Goal: Task Accomplishment & Management: Manage account settings

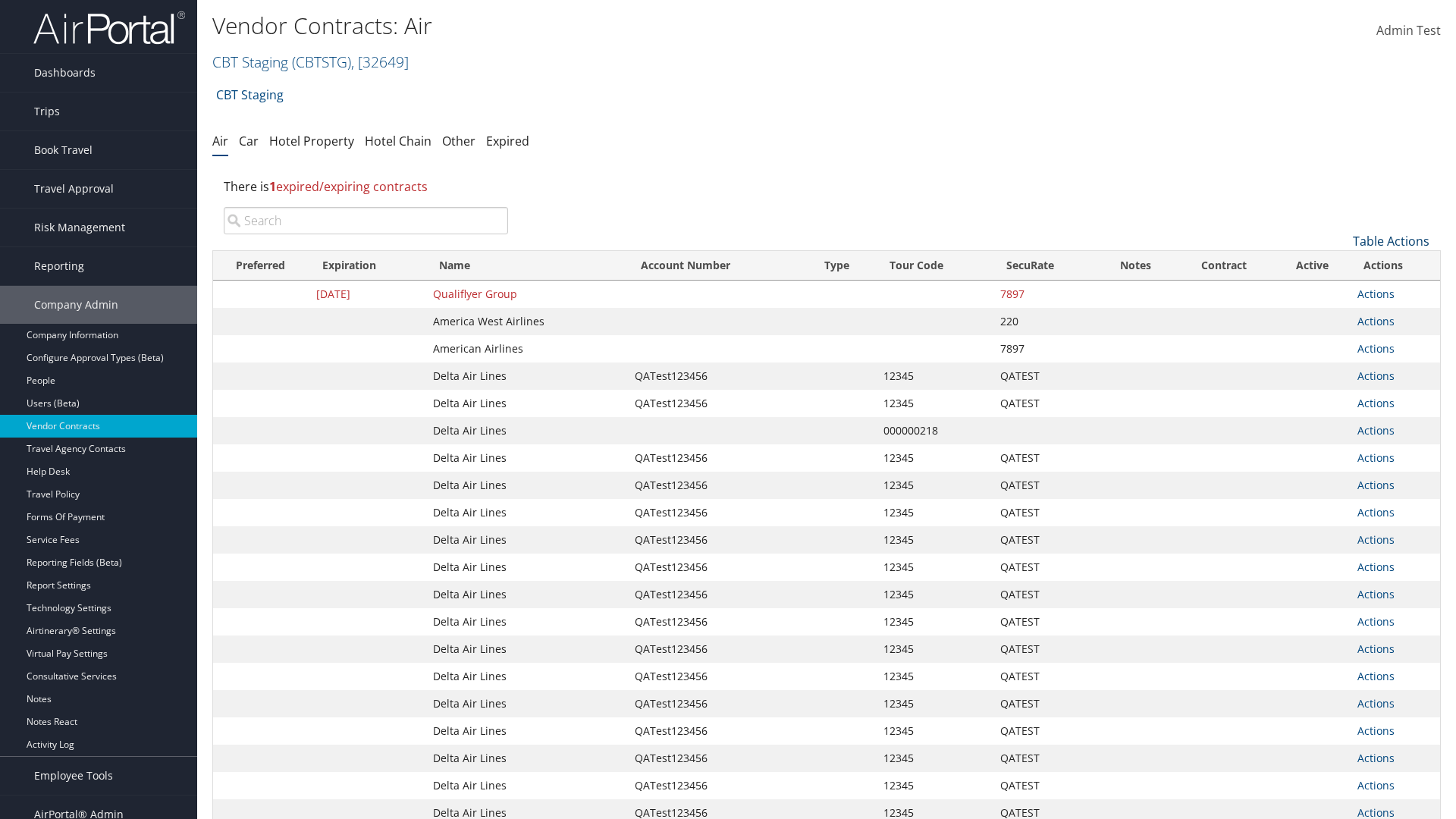
click at [1391, 241] on link "Table Actions" at bounding box center [1391, 240] width 77 height 17
click at [1340, 264] on link "Create New Contract" at bounding box center [1340, 264] width 199 height 26
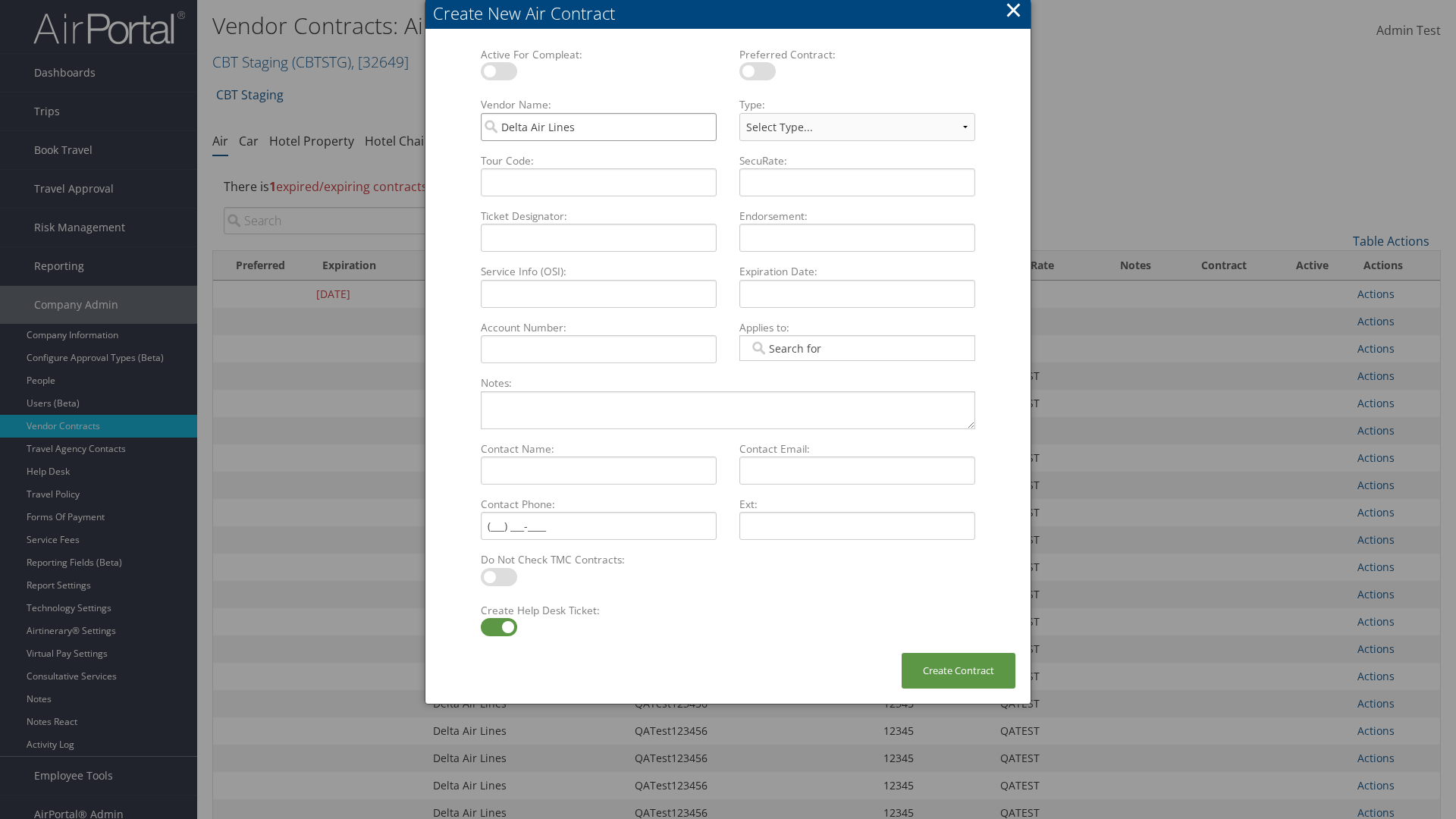
type input "Delta Air Lines"
type input "QATest123456"
select select "[object Object]"
type input "QATest123456"
type input "12345"
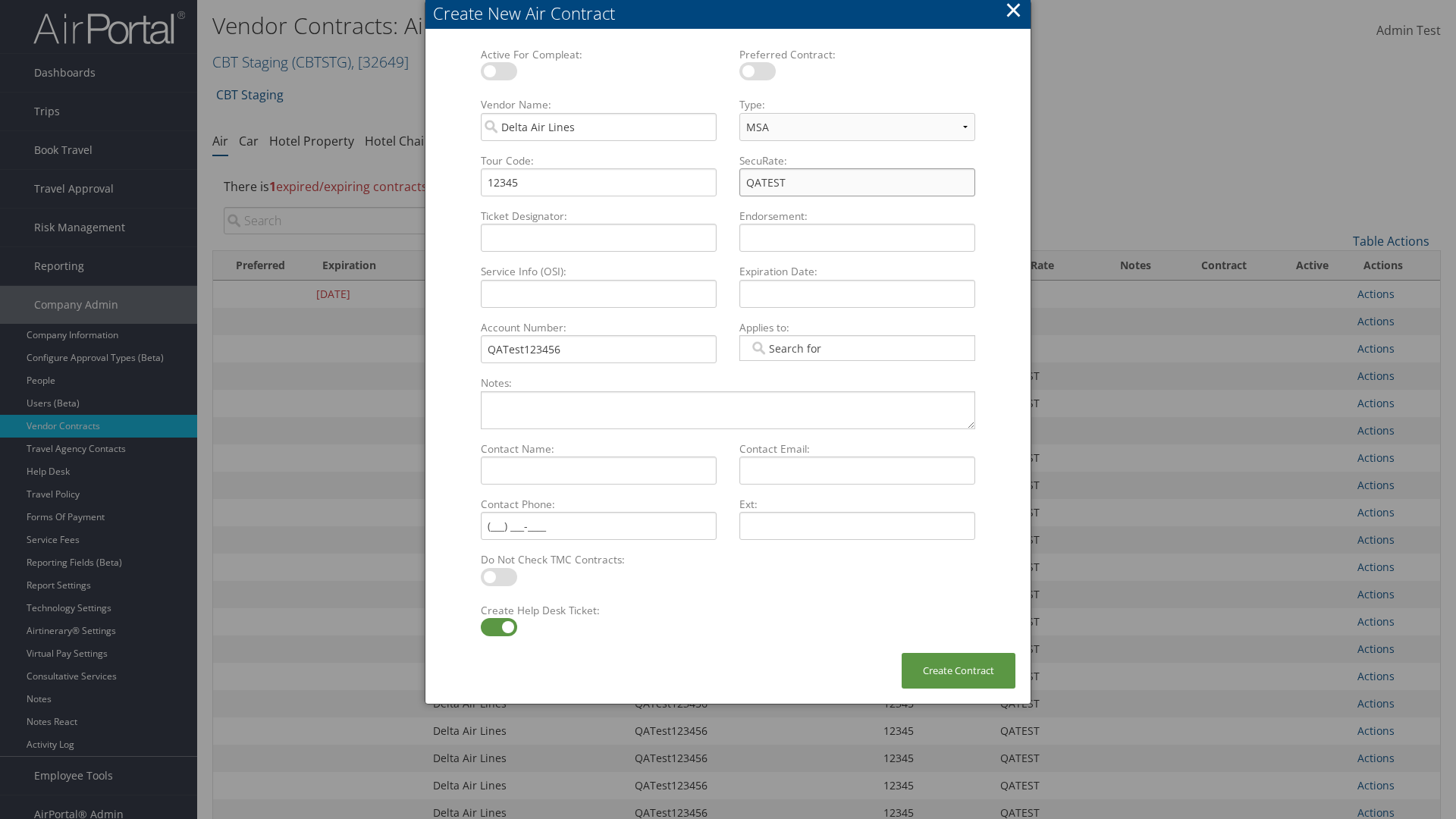
type input "QATEST"
click at [499, 627] on label at bounding box center [499, 627] width 37 height 18
click at [499, 627] on input "checkbox" at bounding box center [492, 629] width 10 height 10
checkbox input "false"
type input "[DATE]"
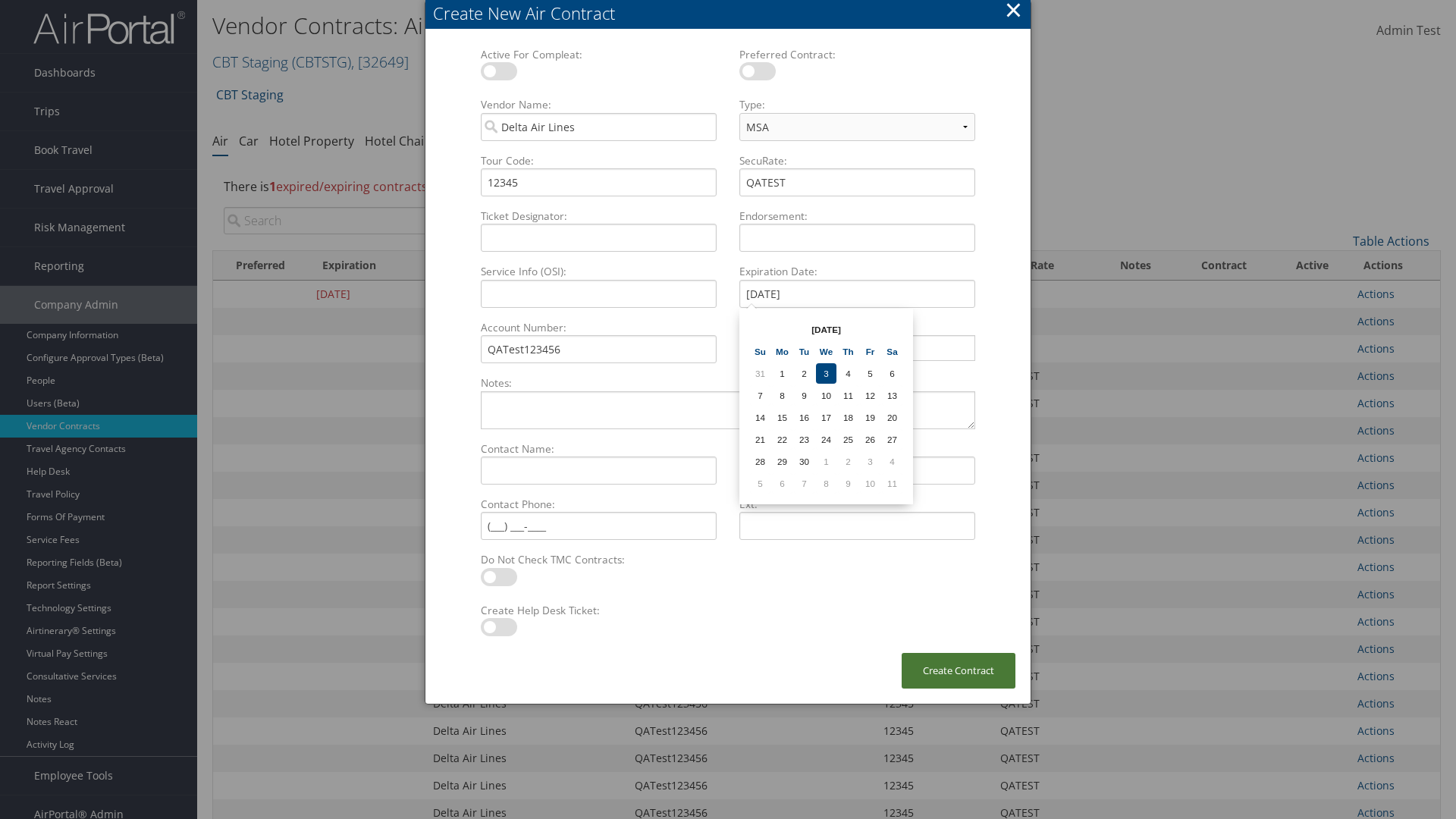
click at [959, 670] on button "Create Contract" at bounding box center [959, 670] width 114 height 36
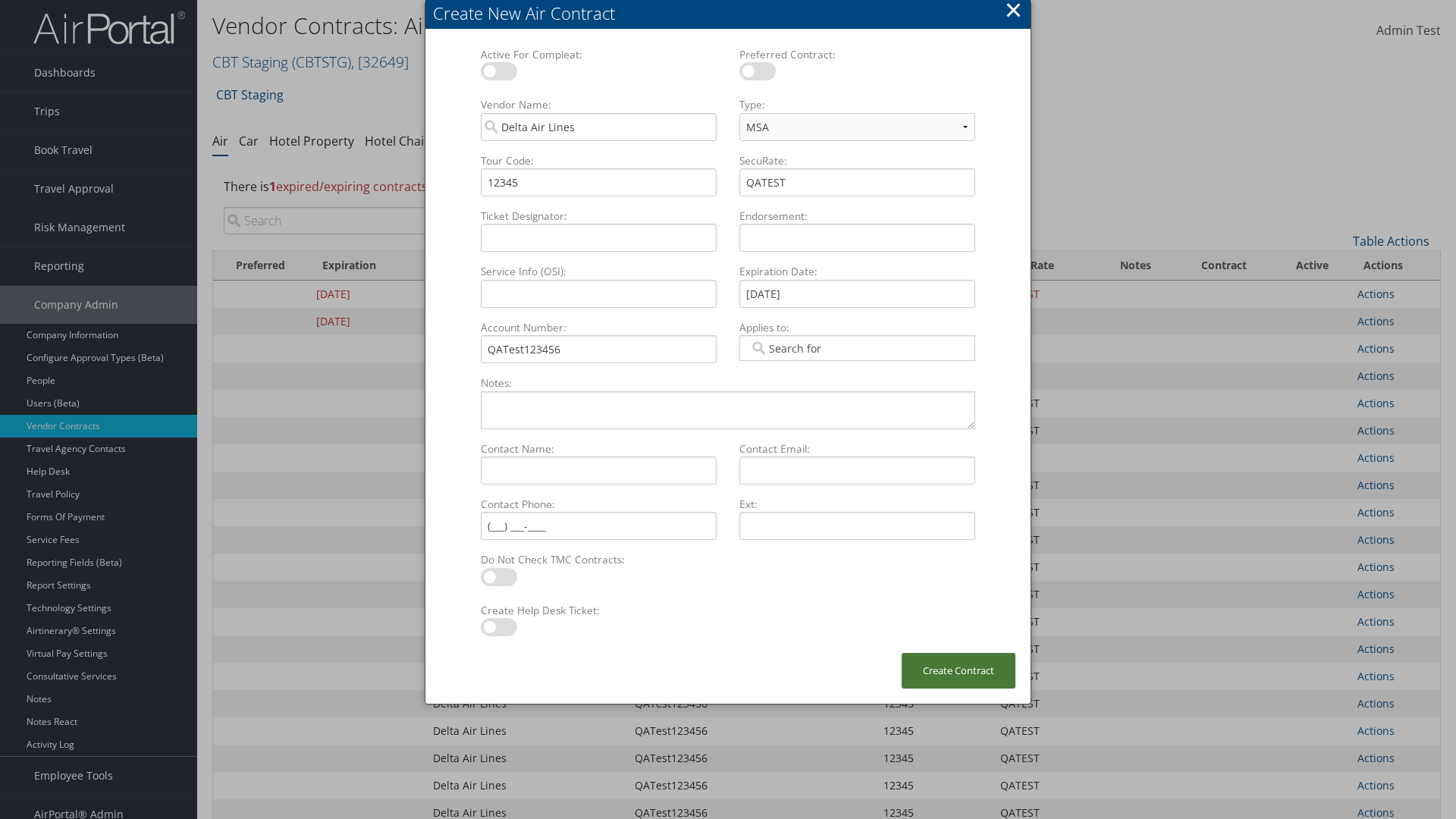
scroll to position [171, 0]
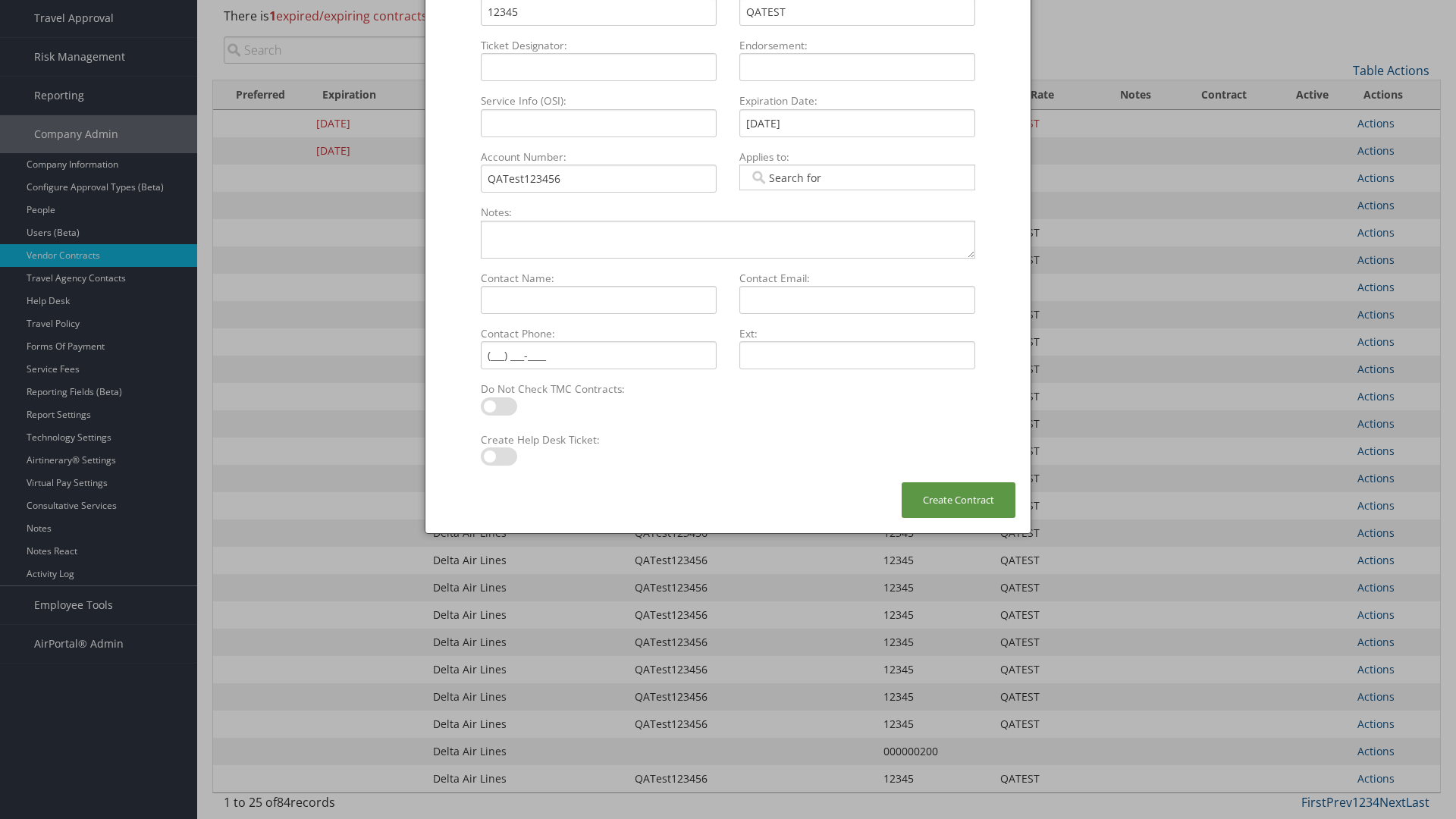
click at [366, 50] on input "search" at bounding box center [365, 50] width 284 height 28
type input "QATest123456"
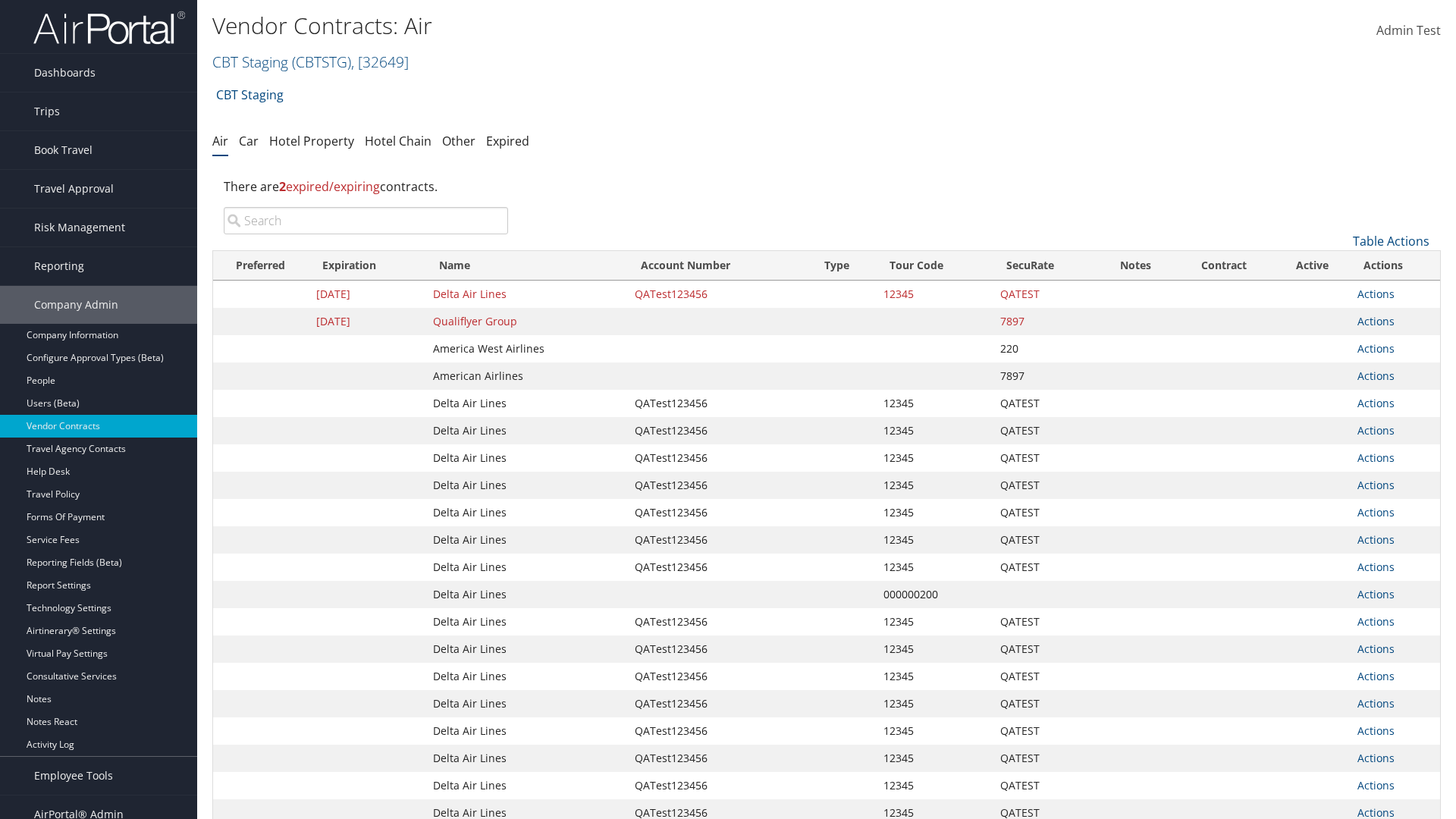
click at [366, 221] on input "search" at bounding box center [365, 221] width 284 height 28
type input "QATest123456"
click at [1376, 294] on link "Actions" at bounding box center [1377, 294] width 37 height 14
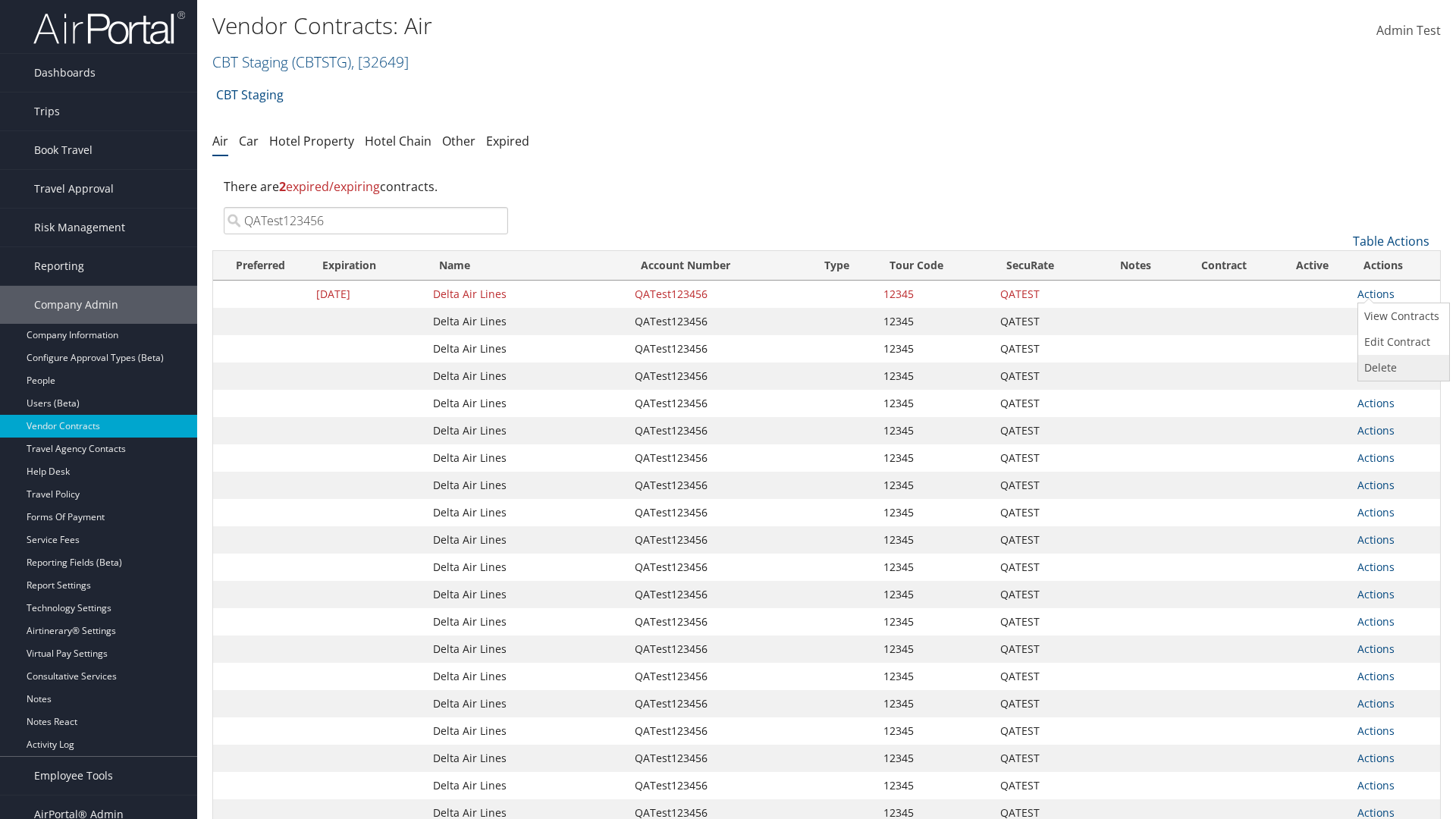
click at [1402, 368] on link "Delete" at bounding box center [1402, 368] width 87 height 26
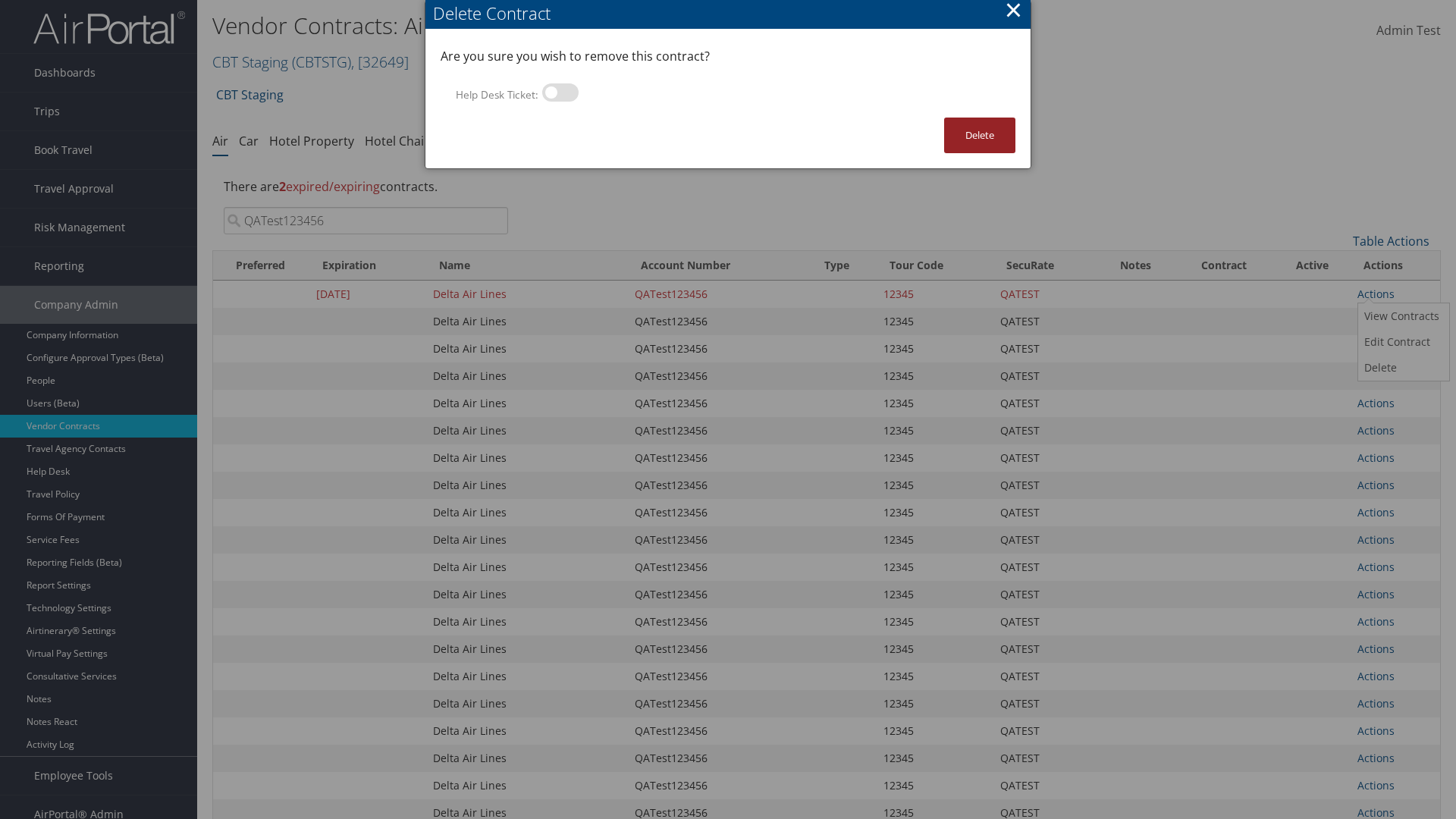
click at [980, 135] on button "Delete" at bounding box center [980, 135] width 71 height 36
